Goal: Task Accomplishment & Management: Use online tool/utility

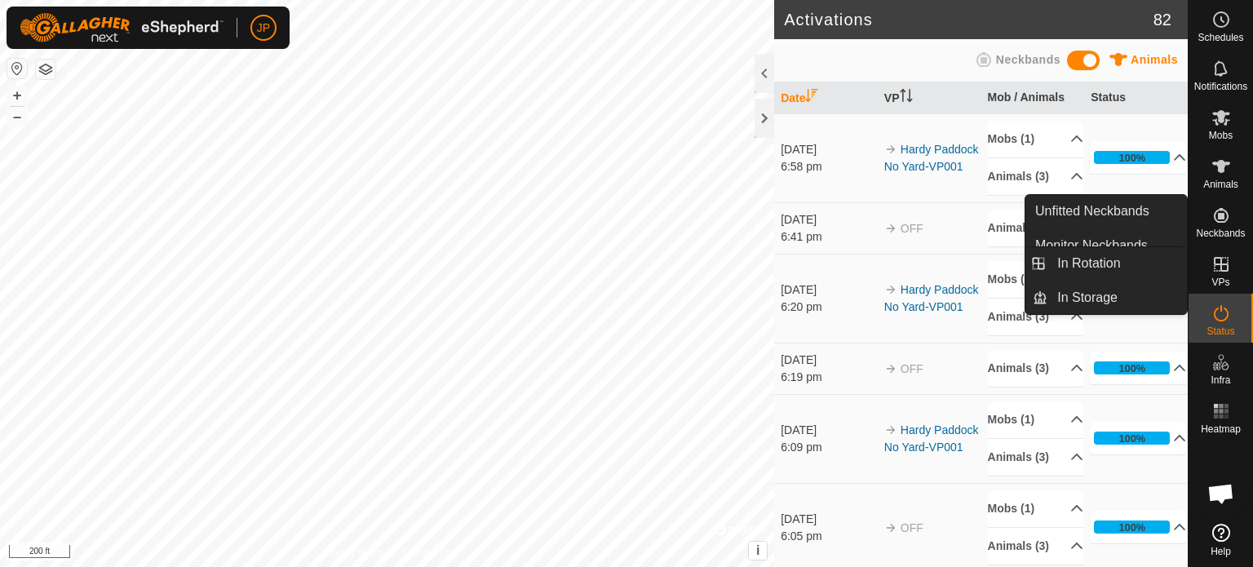
click at [1215, 269] on icon at bounding box center [1221, 264] width 20 height 20
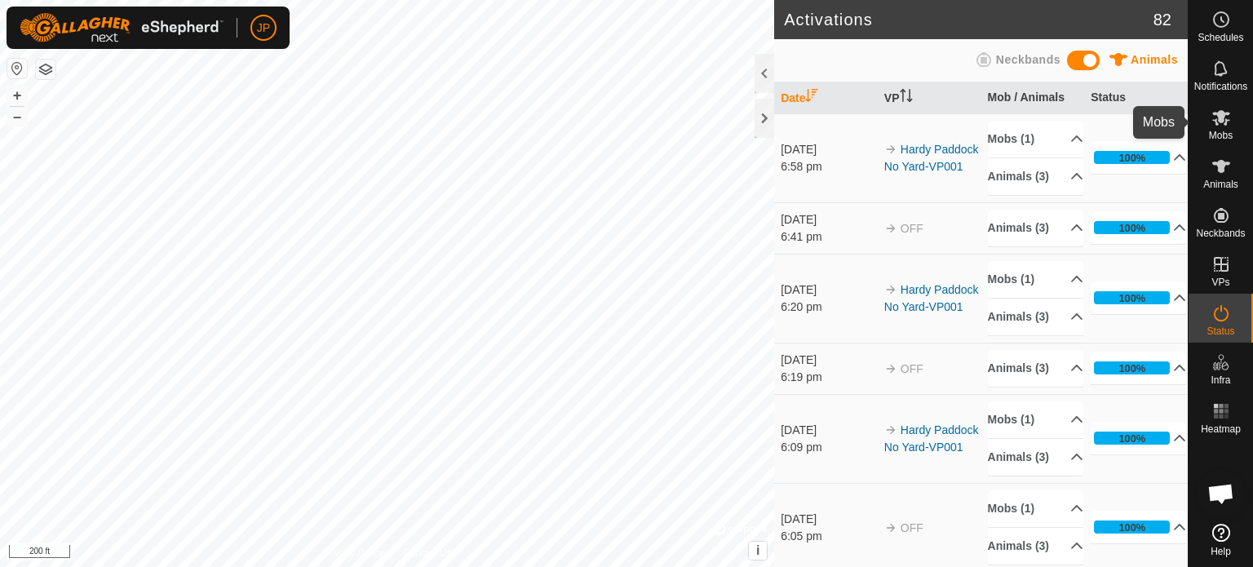
click at [1221, 115] on icon at bounding box center [1221, 117] width 18 height 15
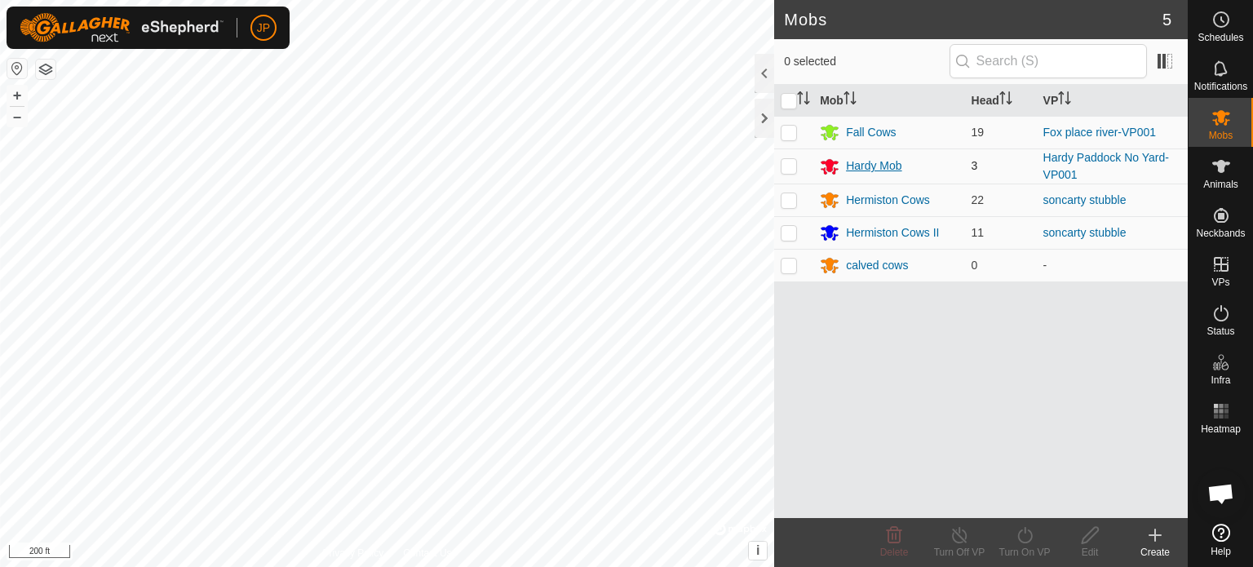
click at [855, 169] on div "Hardy Mob" at bounding box center [873, 165] width 55 height 17
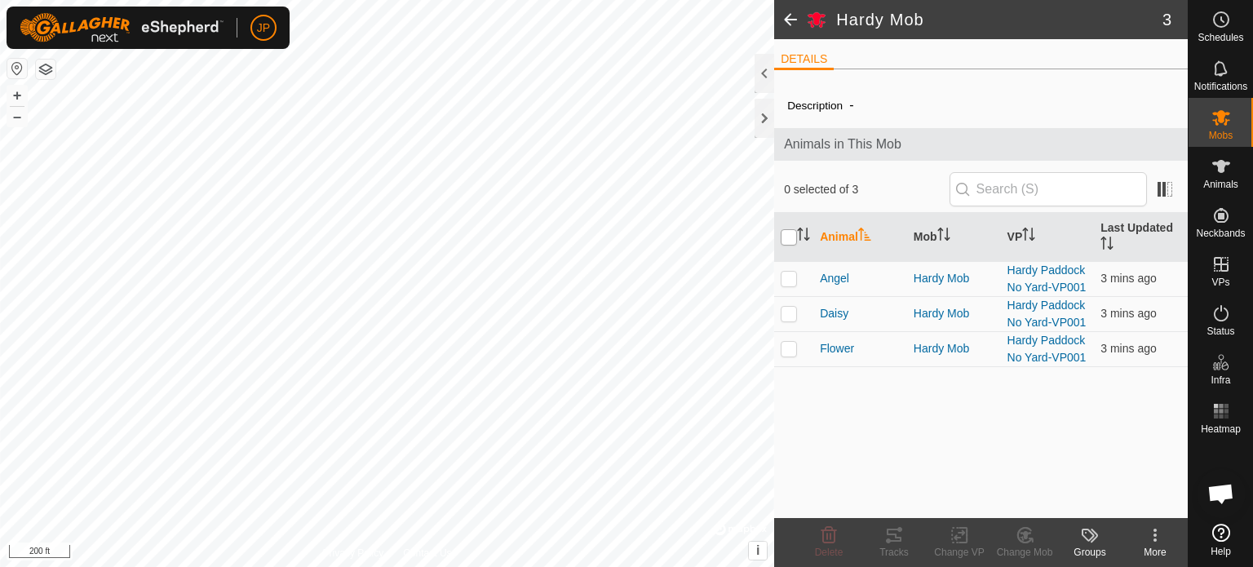
click at [790, 233] on input "checkbox" at bounding box center [788, 237] width 16 height 16
checkbox input "true"
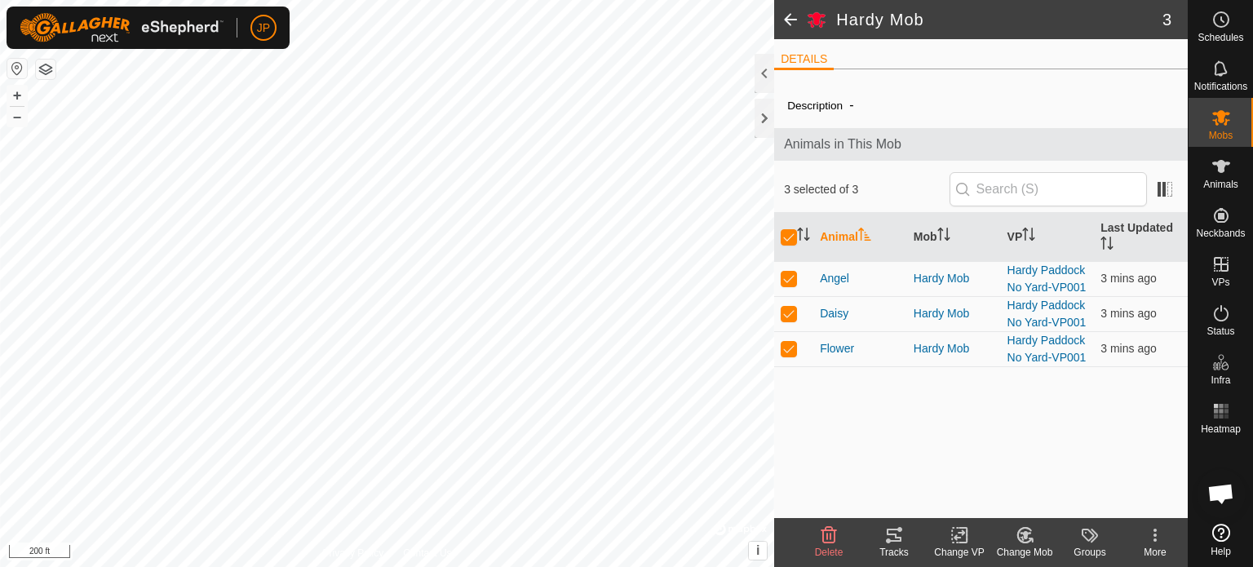
click at [952, 541] on icon at bounding box center [959, 535] width 20 height 20
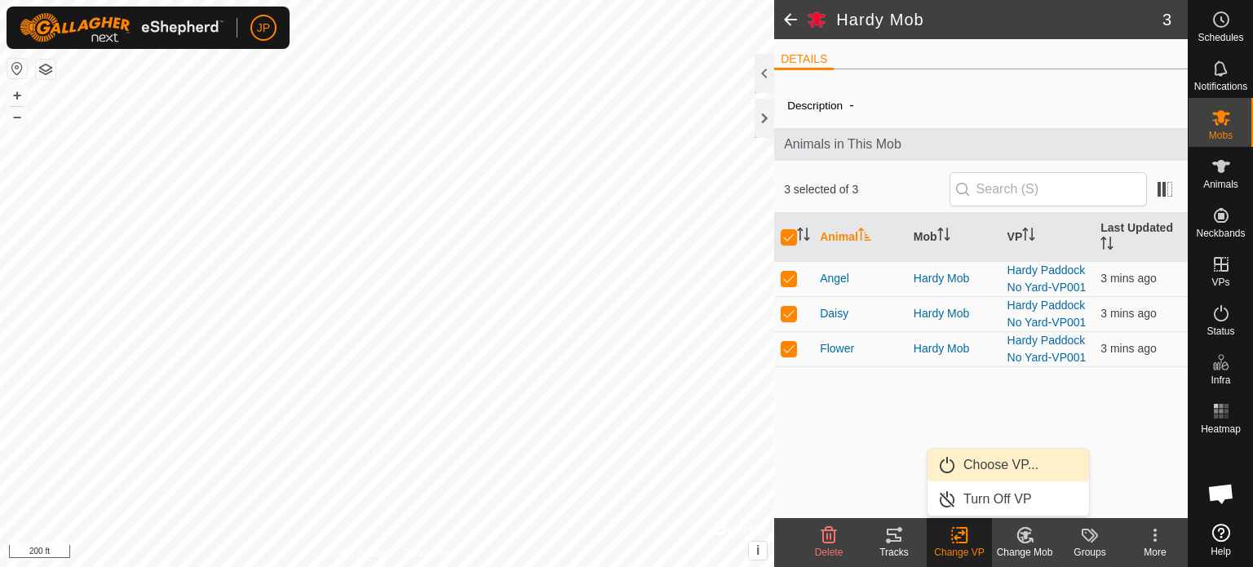
click at [991, 469] on link "Choose VP..." at bounding box center [1007, 465] width 161 height 33
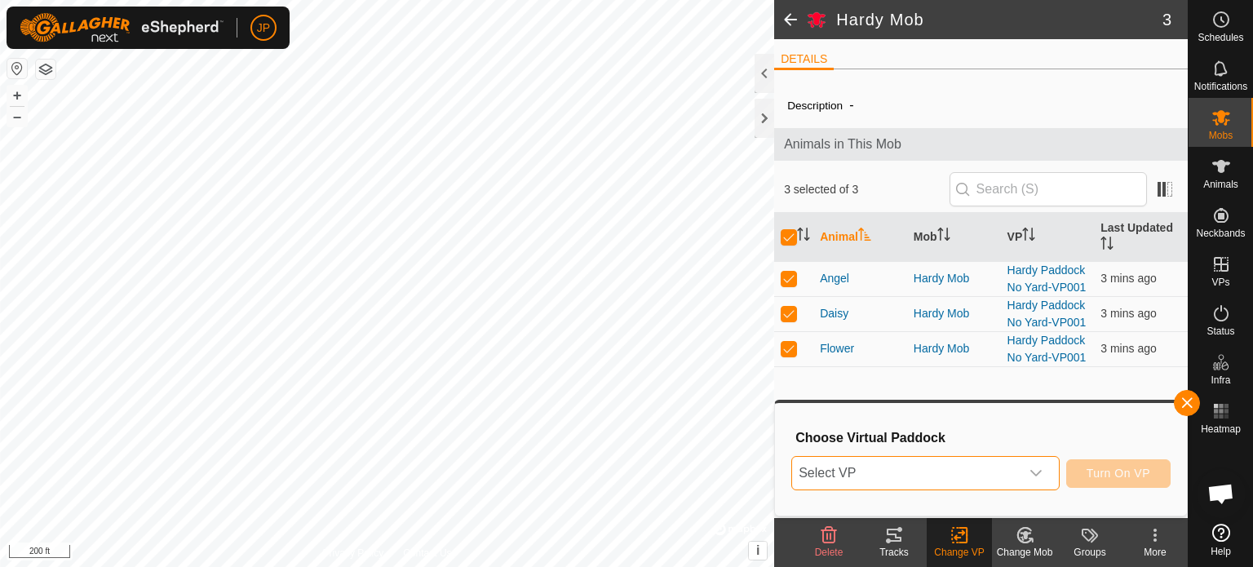
click at [991, 472] on span "Select VP" at bounding box center [906, 473] width 228 height 33
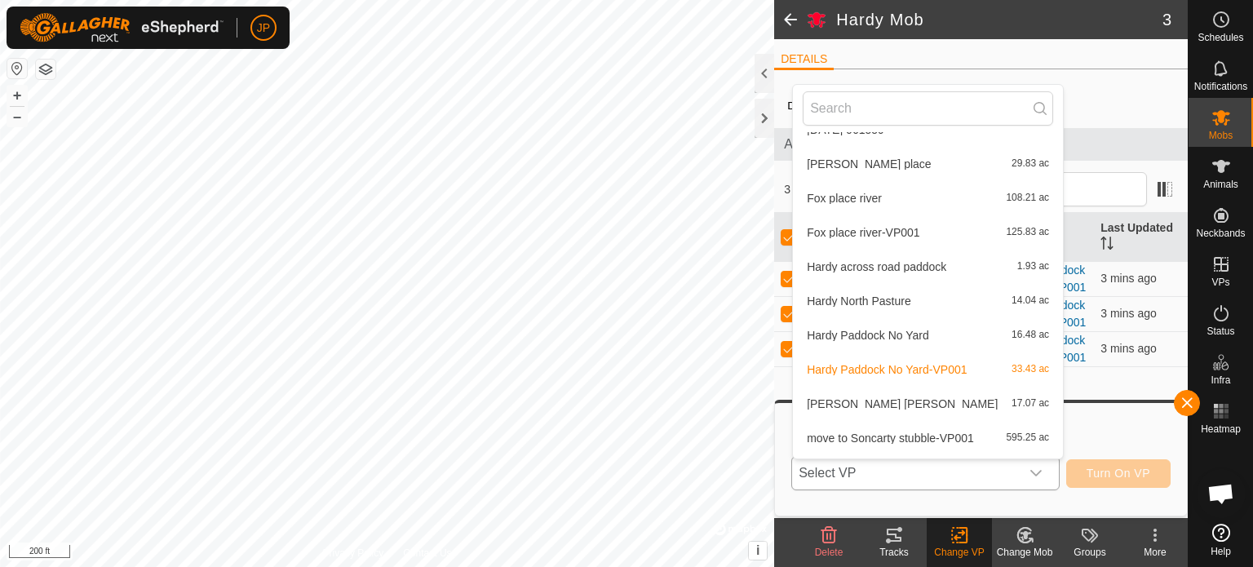
scroll to position [321, 0]
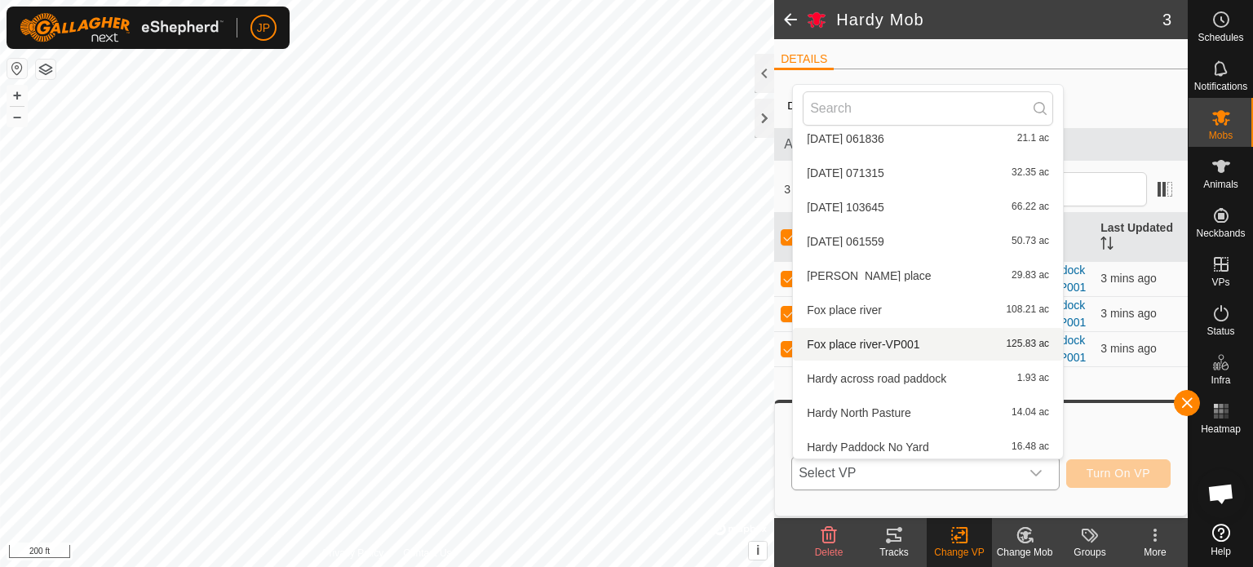
drag, startPoint x: 981, startPoint y: 341, endPoint x: 1032, endPoint y: 347, distance: 50.9
click at [1032, 347] on div "Fox place river-VP001 125.83 ac" at bounding box center [927, 344] width 250 height 20
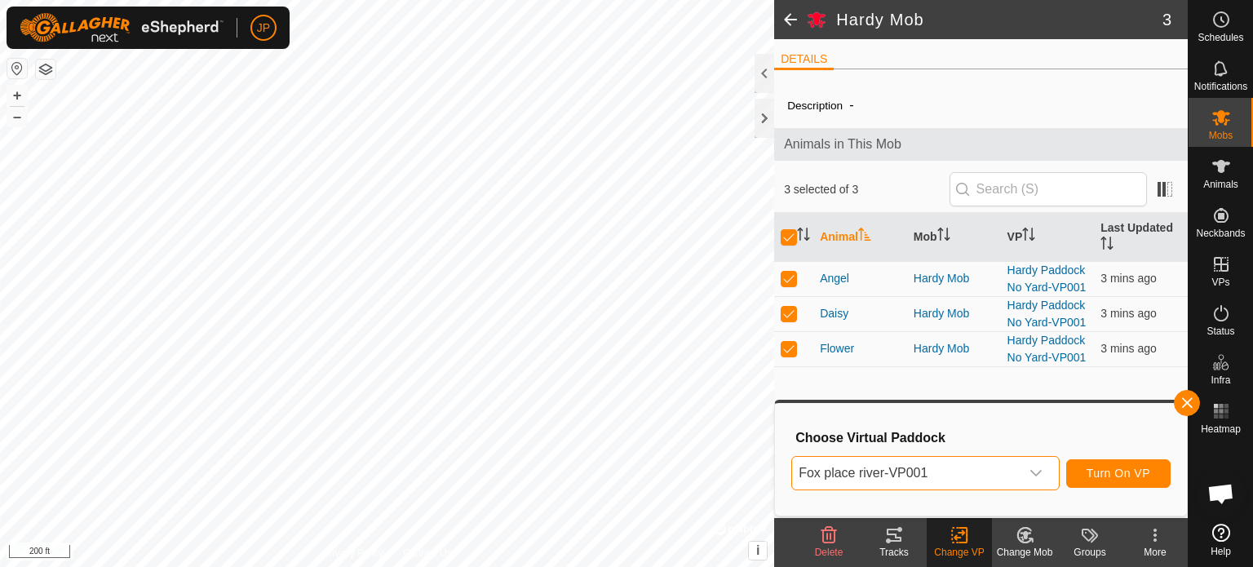
click at [926, 484] on span "Fox place river-VP001" at bounding box center [906, 473] width 228 height 33
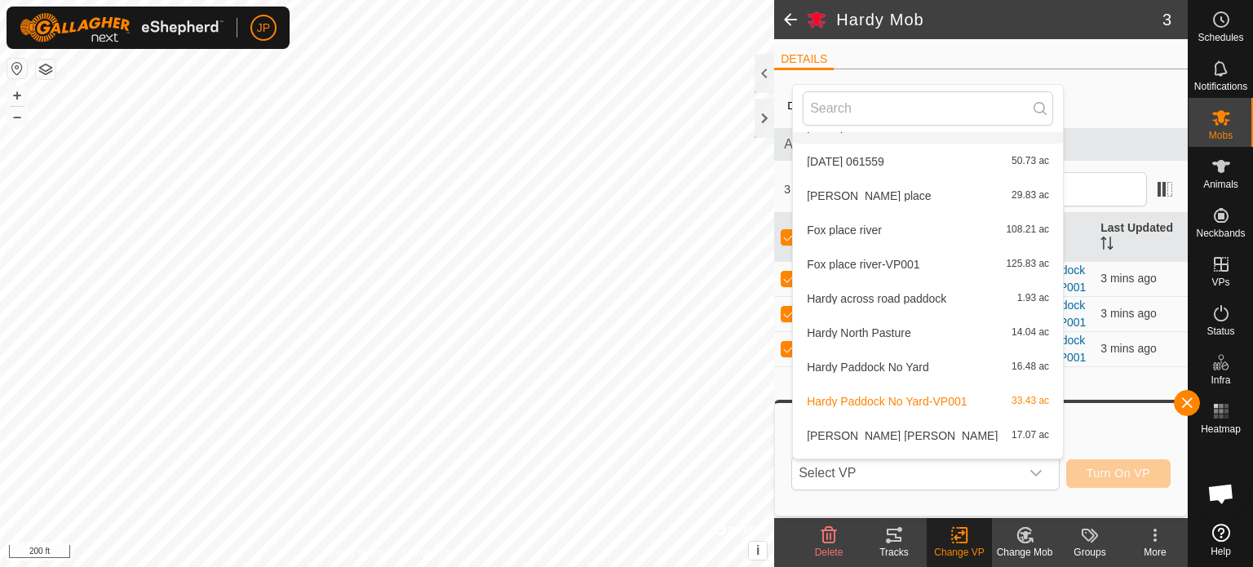
scroll to position [422, 0]
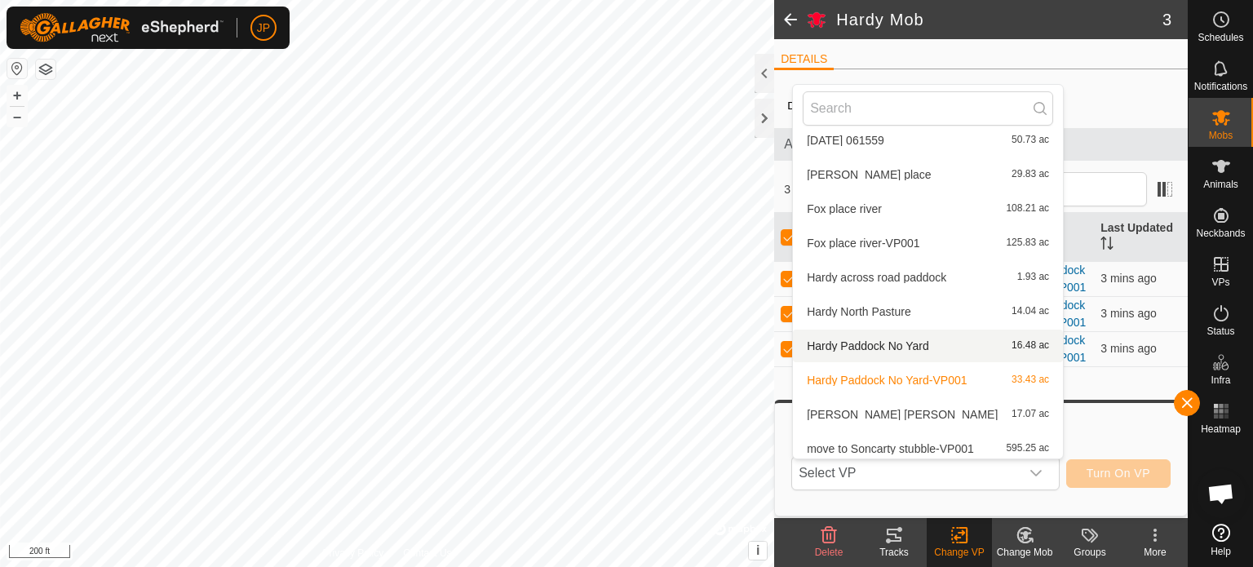
click at [893, 343] on li "Hardy Paddock No Yard 16.48 ac" at bounding box center [928, 345] width 270 height 33
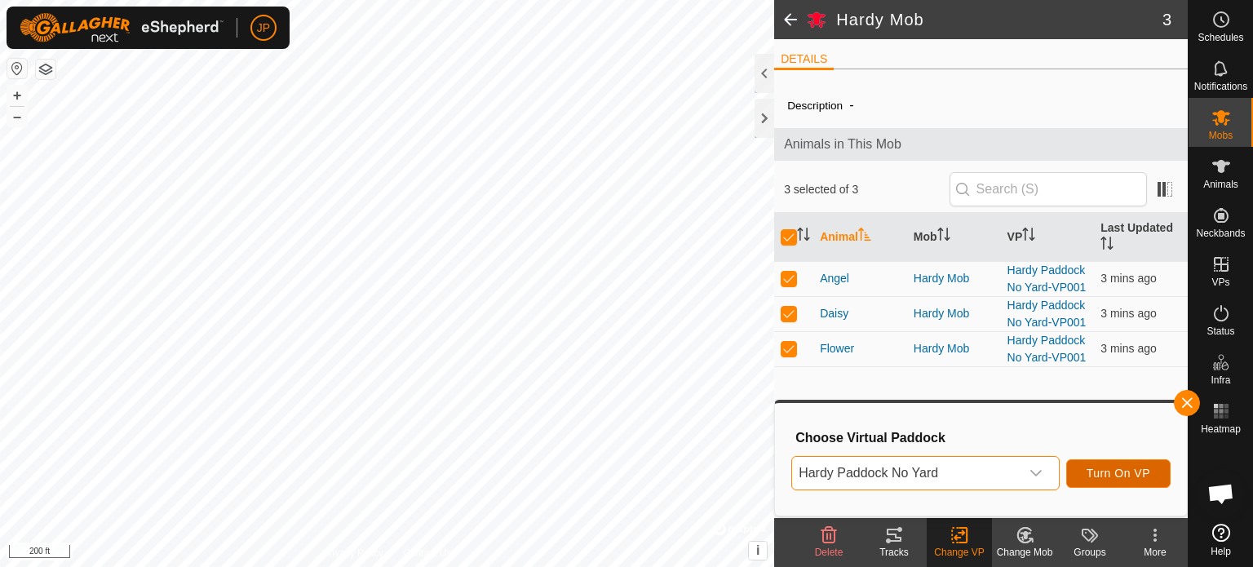
click at [1120, 471] on span "Turn On VP" at bounding box center [1118, 472] width 64 height 13
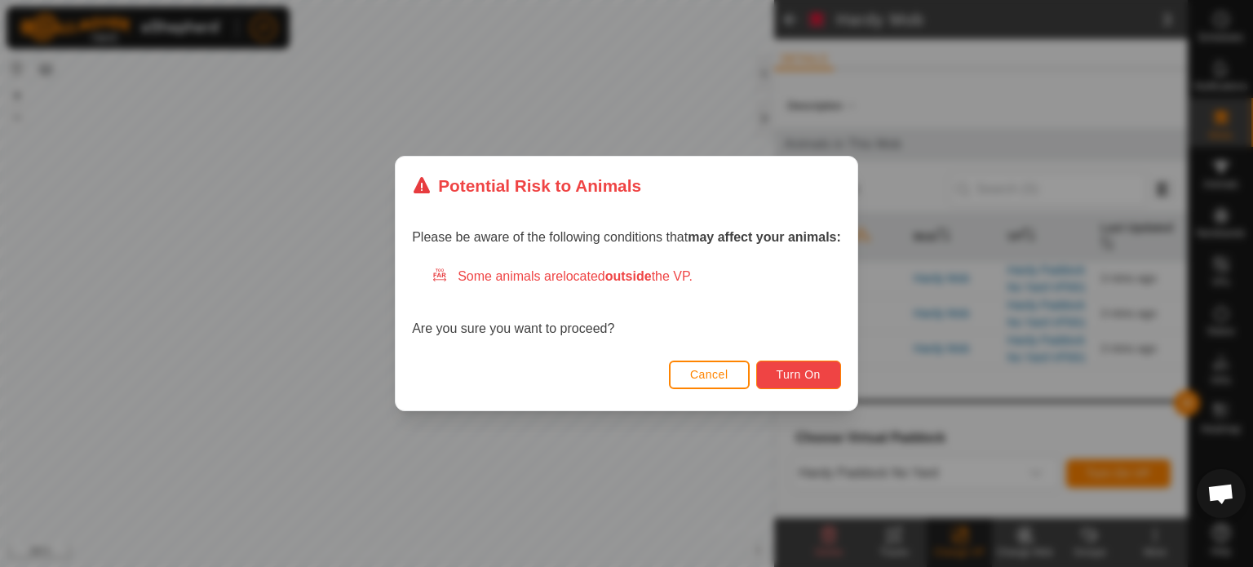
click at [799, 374] on span "Turn On" at bounding box center [798, 374] width 44 height 13
